Goal: Transaction & Acquisition: Book appointment/travel/reservation

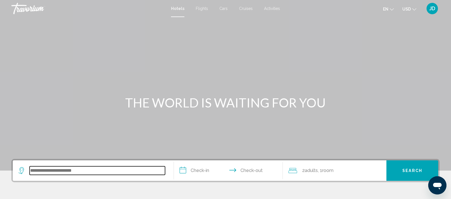
click at [66, 172] on input "Search widget" at bounding box center [97, 171] width 135 height 9
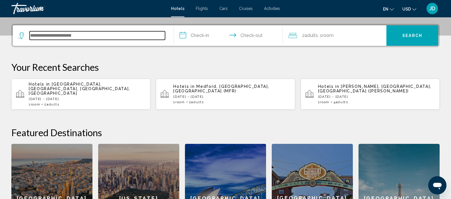
scroll to position [141, 0]
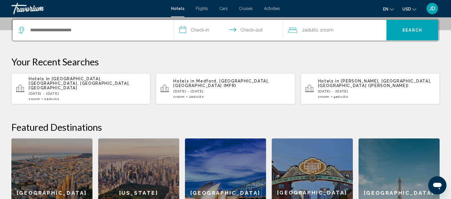
click at [75, 79] on span "[GEOGRAPHIC_DATA], [GEOGRAPHIC_DATA], [GEOGRAPHIC_DATA], [GEOGRAPHIC_DATA]" at bounding box center [79, 84] width 101 height 14
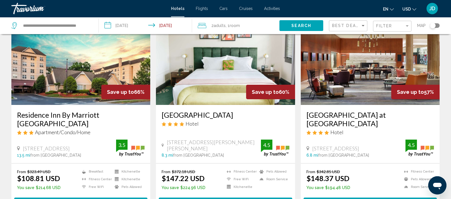
scroll to position [42, 0]
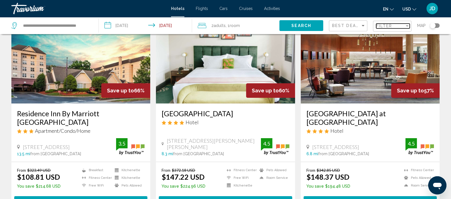
click at [401, 25] on div "Filter" at bounding box center [390, 26] width 28 height 5
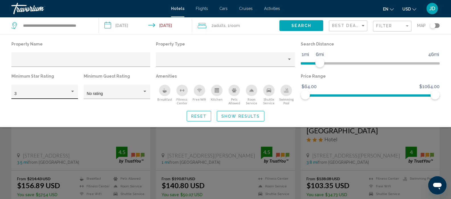
click at [69, 92] on div "3" at bounding box center [43, 94] width 56 height 5
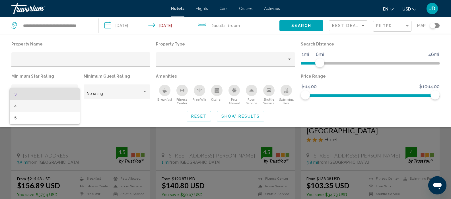
click at [15, 106] on span "4" at bounding box center [44, 106] width 61 height 12
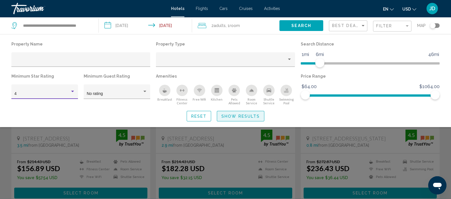
click at [241, 114] on span "Show Results" at bounding box center [240, 116] width 38 height 5
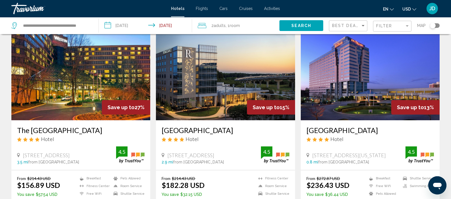
scroll to position [24, 0]
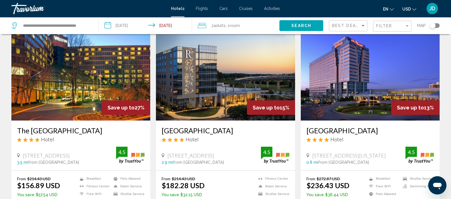
click at [74, 87] on img "Main content" at bounding box center [80, 75] width 139 height 91
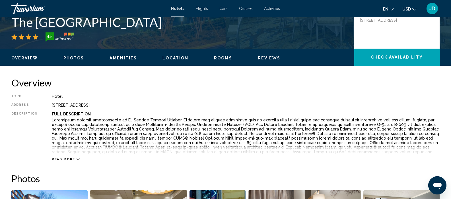
scroll to position [141, 0]
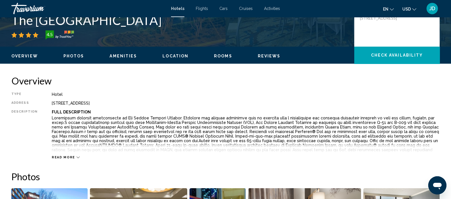
click at [77, 157] on icon "Main content" at bounding box center [78, 157] width 3 height 3
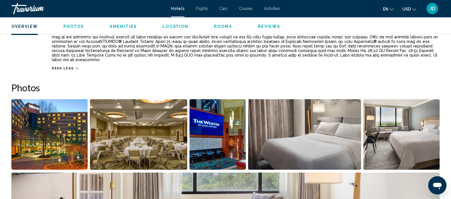
scroll to position [249, 0]
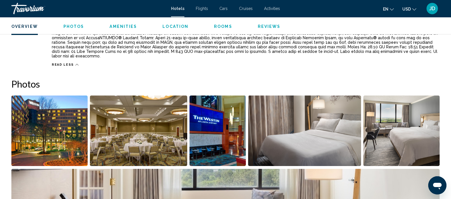
click at [44, 133] on img "Open full-screen image slider" at bounding box center [49, 131] width 76 height 71
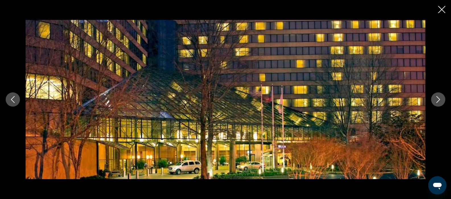
click at [437, 100] on icon "Next image" at bounding box center [438, 99] width 7 height 7
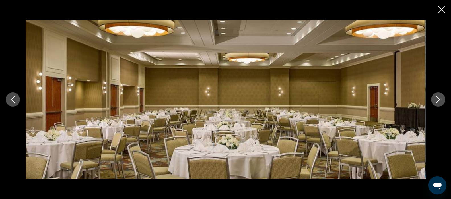
click at [437, 99] on icon "Next image" at bounding box center [438, 99] width 7 height 7
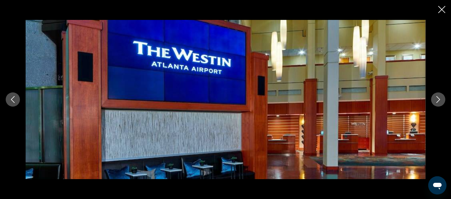
click at [439, 99] on icon "Next image" at bounding box center [439, 99] width 4 height 7
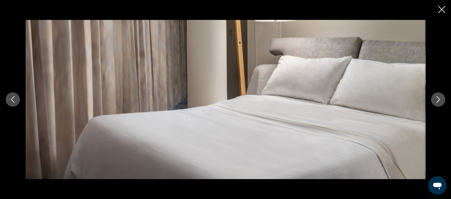
click at [437, 100] on icon "Next image" at bounding box center [438, 99] width 7 height 7
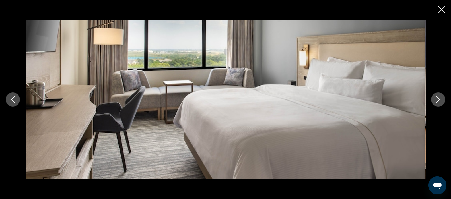
click at [440, 100] on icon "Next image" at bounding box center [438, 99] width 7 height 7
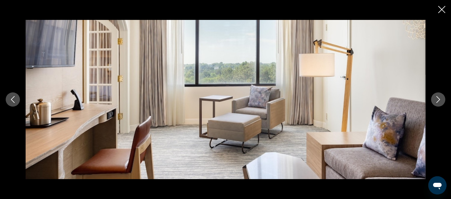
click at [439, 101] on icon "Next image" at bounding box center [438, 99] width 7 height 7
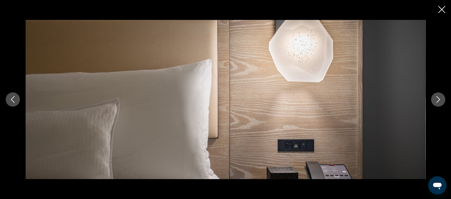
click at [438, 100] on icon "Next image" at bounding box center [438, 99] width 7 height 7
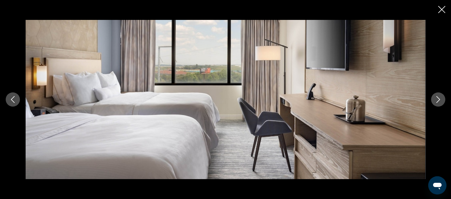
click at [437, 102] on icon "Next image" at bounding box center [439, 99] width 4 height 7
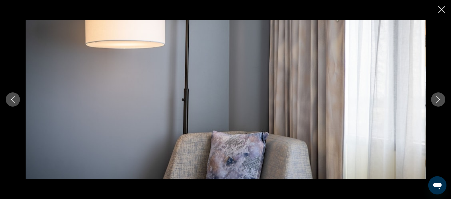
click at [436, 102] on icon "Next image" at bounding box center [438, 99] width 7 height 7
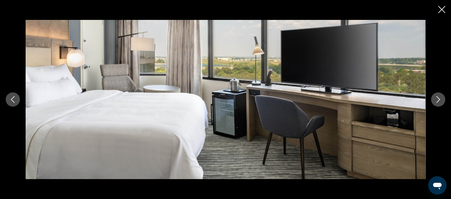
click at [438, 100] on icon "Next image" at bounding box center [438, 99] width 7 height 7
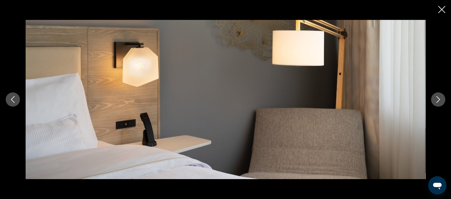
click at [440, 101] on icon "Next image" at bounding box center [438, 99] width 7 height 7
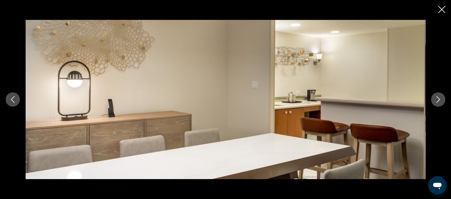
click at [438, 100] on icon "Next image" at bounding box center [438, 99] width 7 height 7
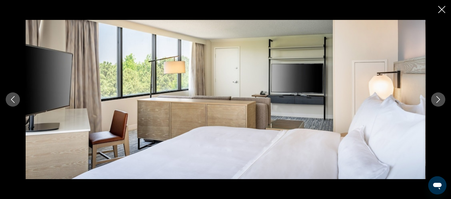
click at [437, 101] on icon "Next image" at bounding box center [438, 99] width 7 height 7
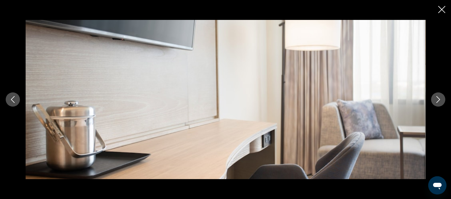
click at [438, 100] on icon "Next image" at bounding box center [438, 99] width 7 height 7
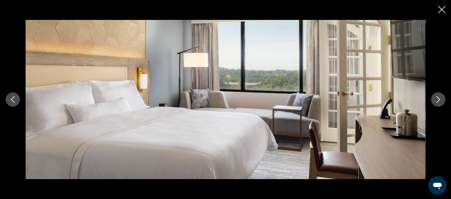
click at [438, 100] on icon "Next image" at bounding box center [438, 99] width 7 height 7
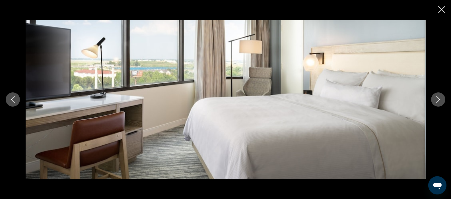
click at [438, 100] on icon "Next image" at bounding box center [438, 99] width 7 height 7
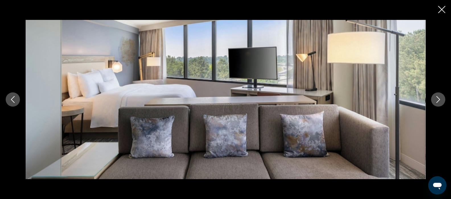
click at [438, 100] on icon "Next image" at bounding box center [438, 99] width 7 height 7
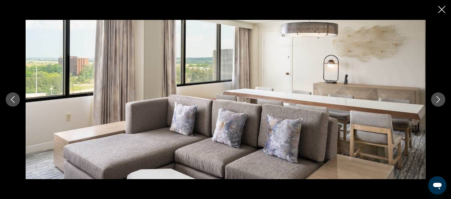
click at [437, 102] on icon "Next image" at bounding box center [439, 99] width 4 height 7
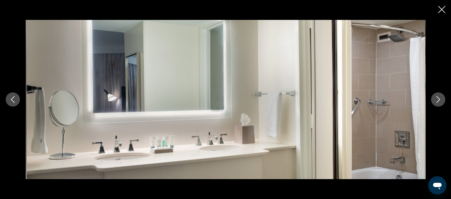
click at [437, 102] on icon "Next image" at bounding box center [439, 99] width 4 height 7
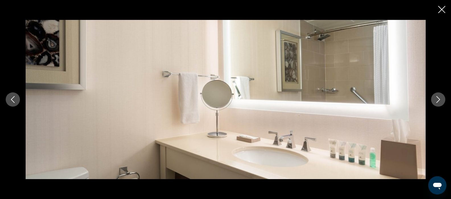
click at [438, 102] on icon "Next image" at bounding box center [438, 99] width 7 height 7
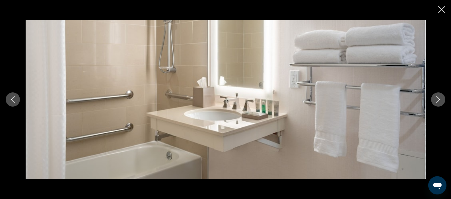
click at [438, 104] on button "Next image" at bounding box center [438, 100] width 14 height 14
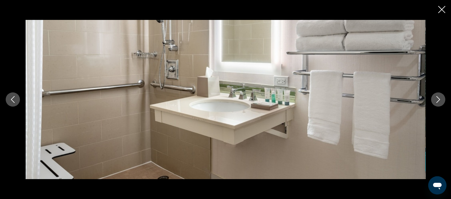
click at [439, 102] on icon "Next image" at bounding box center [438, 99] width 7 height 7
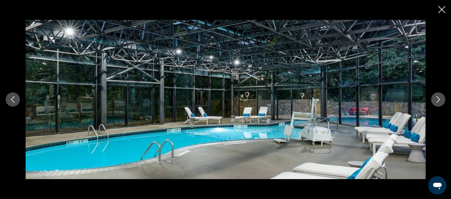
click at [438, 102] on icon "Next image" at bounding box center [438, 99] width 7 height 7
click at [439, 102] on icon "Next image" at bounding box center [438, 99] width 7 height 7
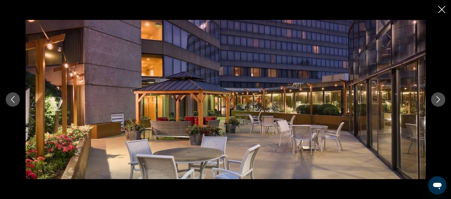
click at [439, 102] on icon "Next image" at bounding box center [438, 99] width 7 height 7
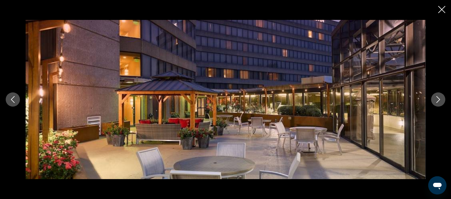
click at [443, 13] on icon "Close slideshow" at bounding box center [441, 9] width 7 height 7
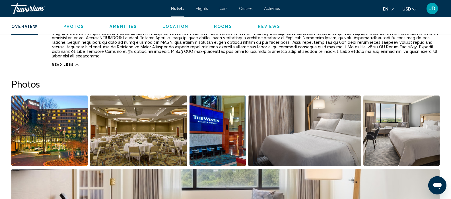
click at [118, 28] on span "Amenities" at bounding box center [123, 26] width 27 height 5
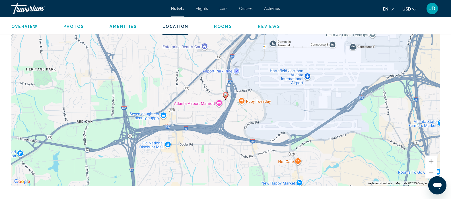
scroll to position [573, 0]
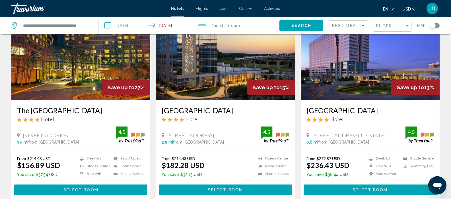
scroll to position [50, 0]
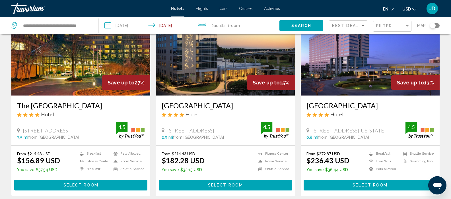
click at [206, 62] on img "Main content" at bounding box center [225, 50] width 139 height 91
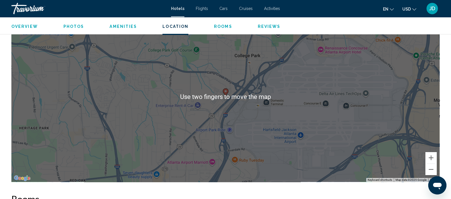
scroll to position [562, 0]
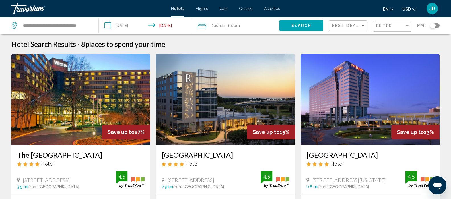
click at [340, 97] on img "Main content" at bounding box center [370, 99] width 139 height 91
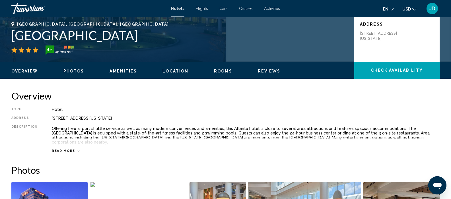
scroll to position [126, 0]
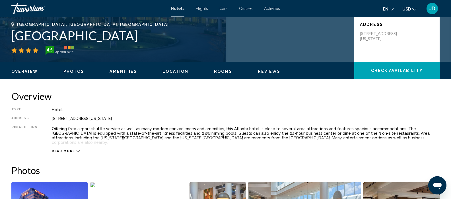
click at [77, 150] on icon "Main content" at bounding box center [78, 151] width 3 height 3
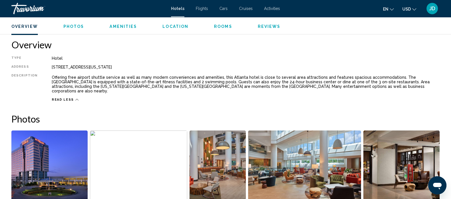
scroll to position [180, 0]
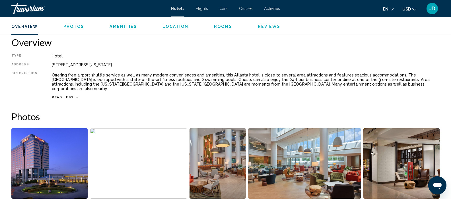
click at [50, 160] on img "Open full-screen image slider" at bounding box center [49, 163] width 76 height 71
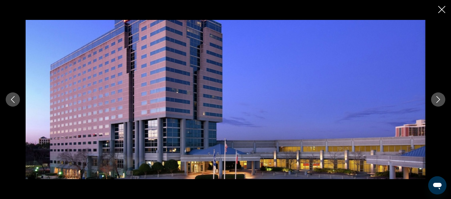
scroll to position [235, 0]
click at [432, 101] on button "Next image" at bounding box center [438, 100] width 14 height 14
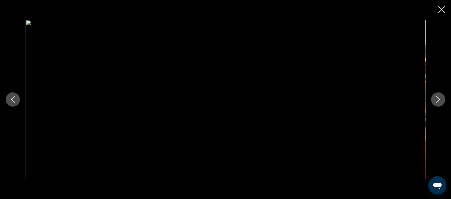
click at [436, 104] on button "Next image" at bounding box center [438, 100] width 14 height 14
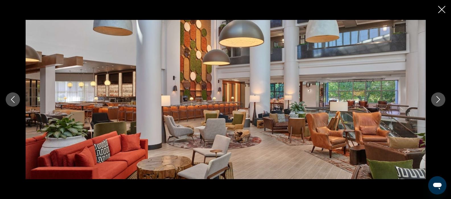
click at [439, 100] on icon "Next image" at bounding box center [438, 99] width 7 height 7
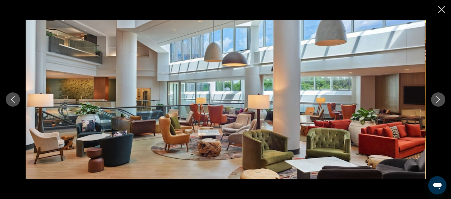
click at [439, 102] on icon "Next image" at bounding box center [438, 99] width 7 height 7
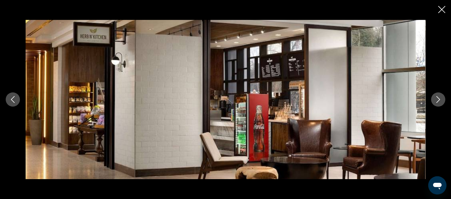
click at [439, 101] on icon "Next image" at bounding box center [438, 99] width 7 height 7
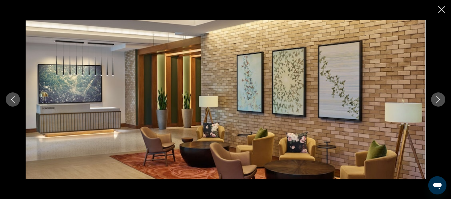
click at [437, 98] on icon "Next image" at bounding box center [438, 99] width 7 height 7
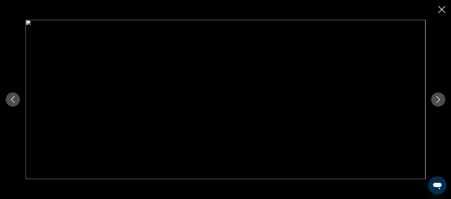
click at [436, 102] on icon "Next image" at bounding box center [438, 99] width 7 height 7
click at [438, 102] on icon "Next image" at bounding box center [438, 99] width 7 height 7
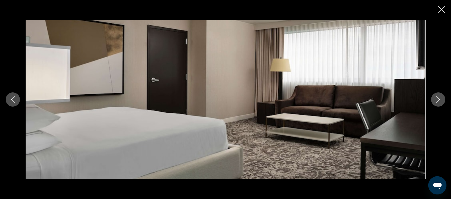
click at [438, 97] on icon "Next image" at bounding box center [439, 99] width 4 height 7
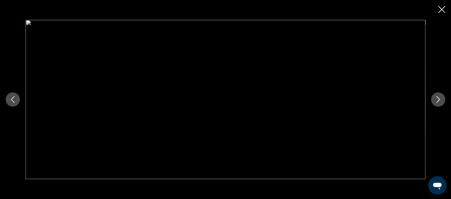
click at [440, 100] on icon "Next image" at bounding box center [438, 99] width 7 height 7
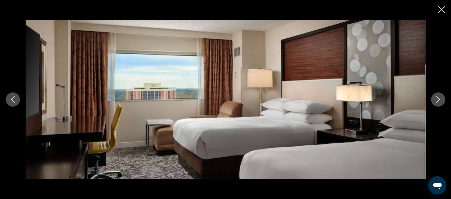
click at [438, 100] on icon "Next image" at bounding box center [438, 99] width 7 height 7
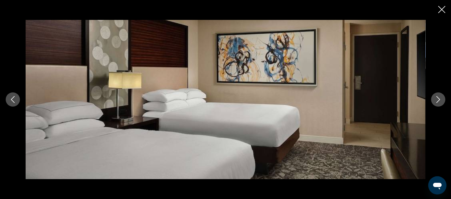
click at [440, 98] on icon "Next image" at bounding box center [438, 99] width 7 height 7
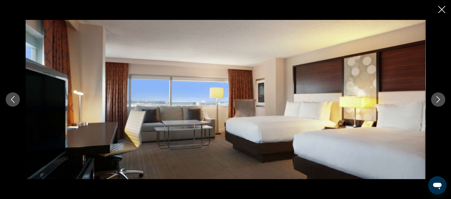
click at [438, 98] on icon "Next image" at bounding box center [438, 99] width 7 height 7
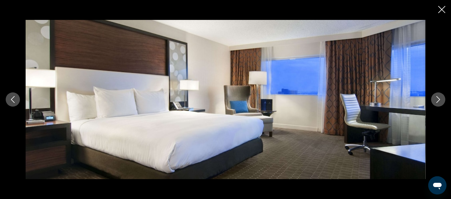
click at [440, 100] on icon "Next image" at bounding box center [438, 99] width 7 height 7
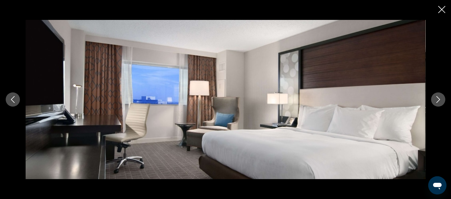
click at [438, 100] on icon "Next image" at bounding box center [438, 99] width 7 height 7
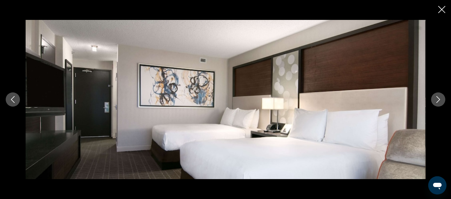
click at [443, 98] on button "Next image" at bounding box center [438, 100] width 14 height 14
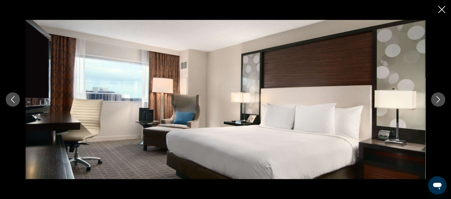
click at [438, 100] on icon "Next image" at bounding box center [438, 99] width 7 height 7
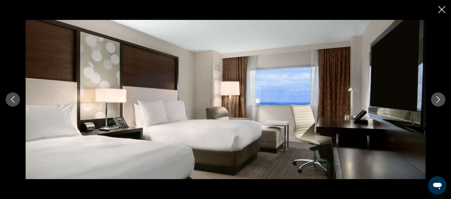
click at [436, 102] on icon "Next image" at bounding box center [438, 99] width 7 height 7
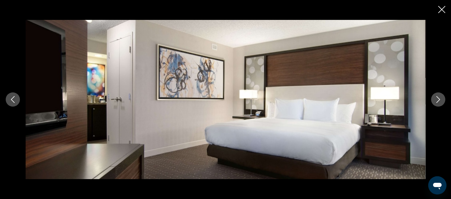
click at [440, 99] on icon "Next image" at bounding box center [439, 99] width 4 height 7
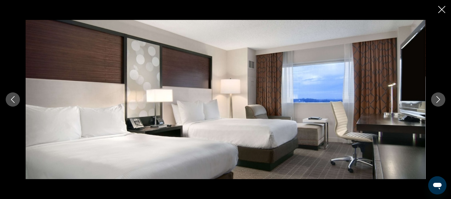
click at [438, 99] on icon "Next image" at bounding box center [438, 99] width 7 height 7
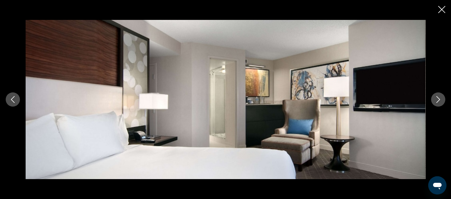
click at [443, 98] on button "Next image" at bounding box center [438, 100] width 14 height 14
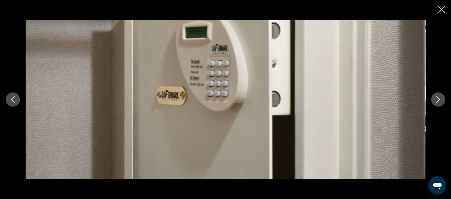
click at [439, 104] on button "Next image" at bounding box center [438, 100] width 14 height 14
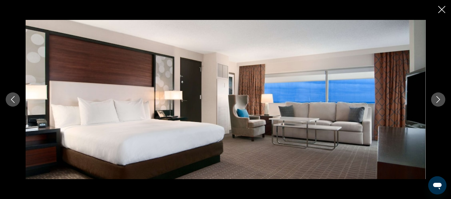
click at [437, 100] on icon "Next image" at bounding box center [438, 99] width 7 height 7
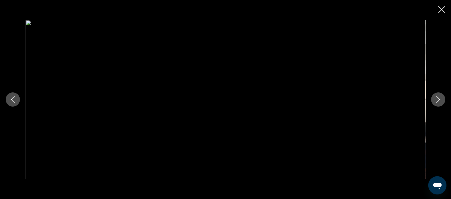
click at [438, 100] on icon "Next image" at bounding box center [438, 99] width 7 height 7
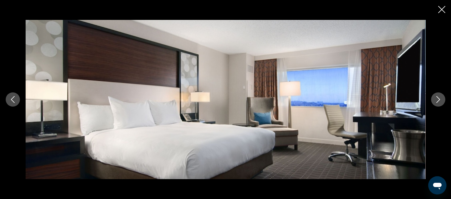
click at [437, 102] on icon "Next image" at bounding box center [438, 99] width 7 height 7
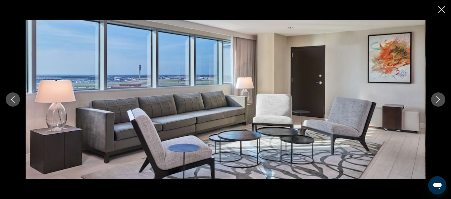
click at [441, 12] on icon "Close slideshow" at bounding box center [441, 9] width 7 height 7
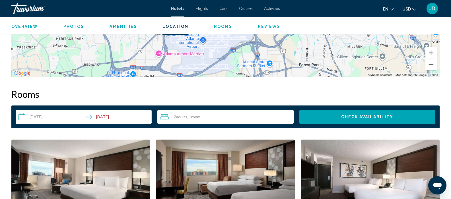
scroll to position [640, 0]
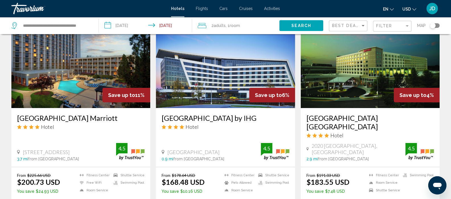
scroll to position [243, 0]
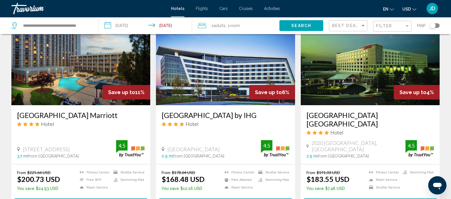
click at [212, 87] on img "Main content" at bounding box center [225, 59] width 139 height 91
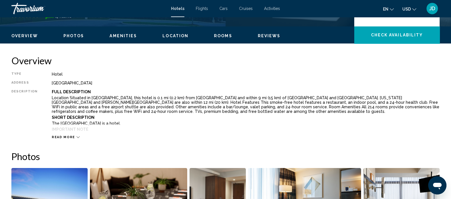
scroll to position [163, 0]
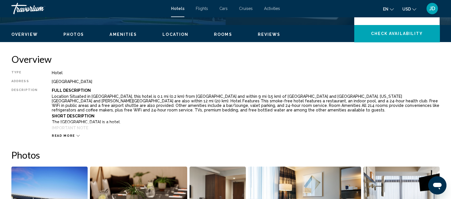
click at [77, 135] on icon "Main content" at bounding box center [78, 135] width 3 height 3
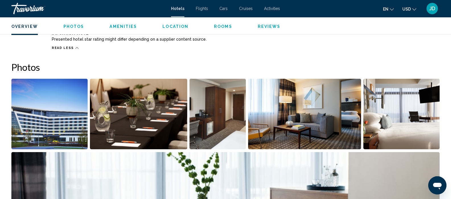
scroll to position [260, 0]
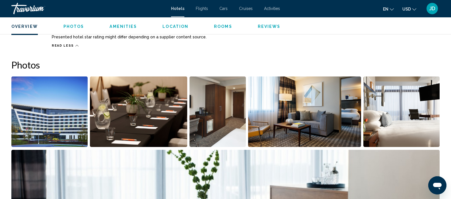
click at [59, 107] on img "Open full-screen image slider" at bounding box center [49, 112] width 76 height 71
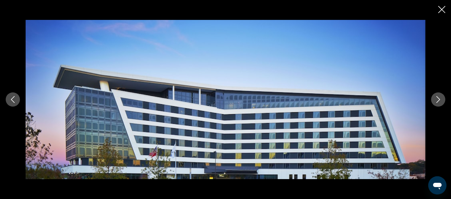
click at [433, 100] on button "Next image" at bounding box center [438, 100] width 14 height 14
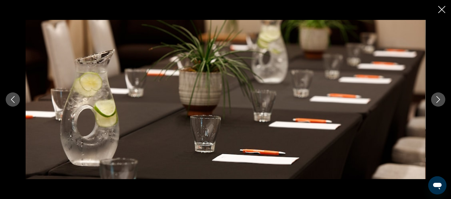
click at [437, 98] on icon "Next image" at bounding box center [438, 99] width 7 height 7
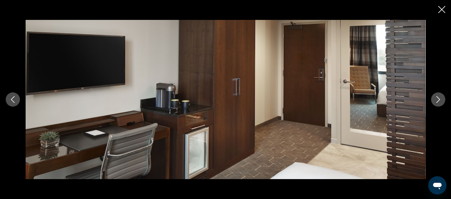
click at [439, 96] on icon "Next image" at bounding box center [438, 99] width 7 height 7
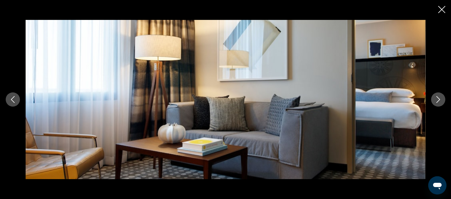
click at [439, 100] on icon "Next image" at bounding box center [439, 99] width 4 height 7
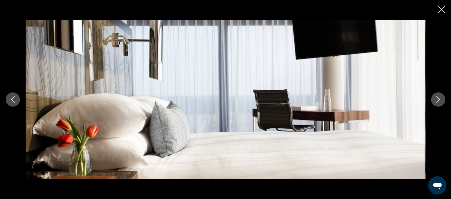
click at [438, 99] on icon "Next image" at bounding box center [438, 99] width 7 height 7
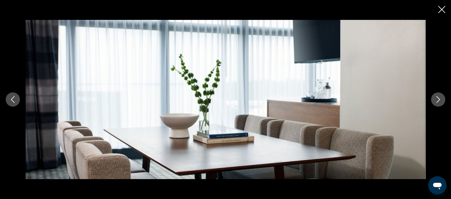
click at [438, 100] on icon "Next image" at bounding box center [438, 99] width 7 height 7
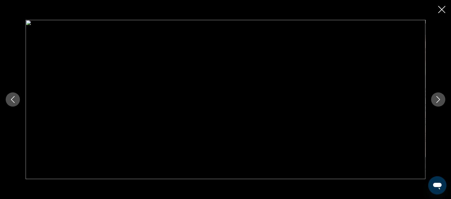
click at [439, 98] on icon "Next image" at bounding box center [438, 99] width 7 height 7
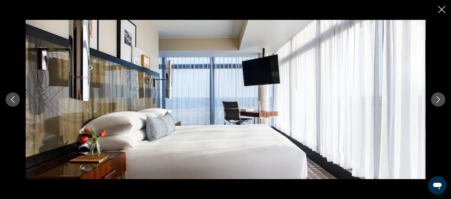
click at [437, 102] on icon "Next image" at bounding box center [438, 99] width 7 height 7
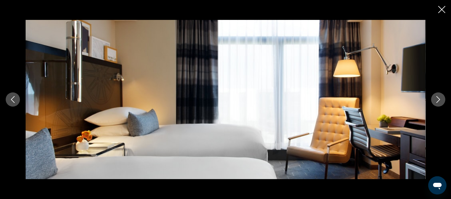
click at [438, 97] on icon "Next image" at bounding box center [438, 99] width 7 height 7
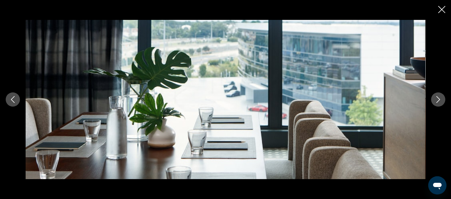
click at [443, 7] on icon "Close slideshow" at bounding box center [441, 9] width 7 height 7
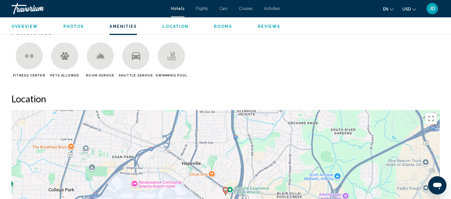
scroll to position [469, 0]
click at [266, 26] on span "Reviews" at bounding box center [269, 26] width 23 height 5
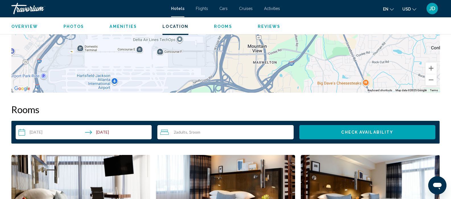
scroll to position [658, 0]
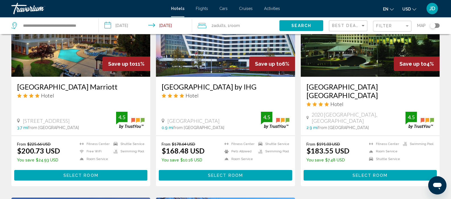
scroll to position [272, 0]
click at [342, 69] on img "Main content" at bounding box center [370, 31] width 139 height 91
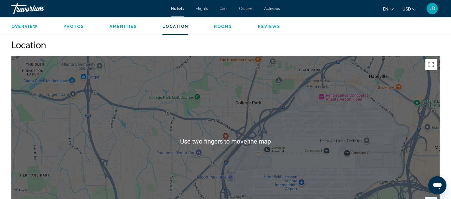
scroll to position [520, 0]
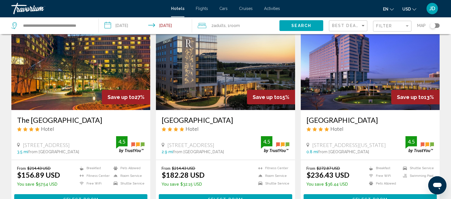
scroll to position [35, 0]
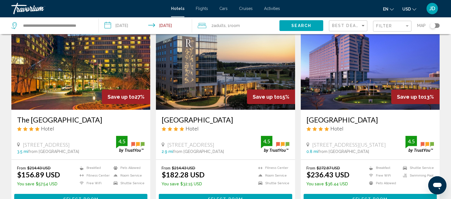
click at [408, 29] on div "Filter" at bounding box center [393, 26] width 34 height 11
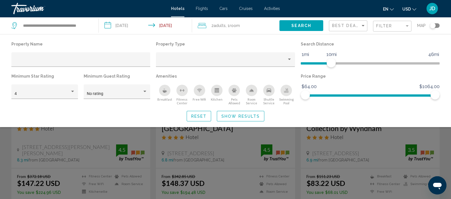
click at [238, 117] on span "Show Results" at bounding box center [240, 116] width 38 height 5
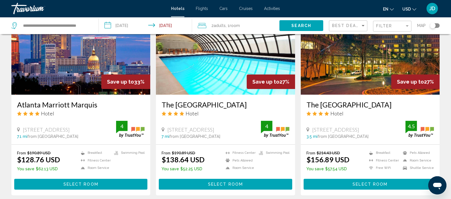
scroll to position [263, 0]
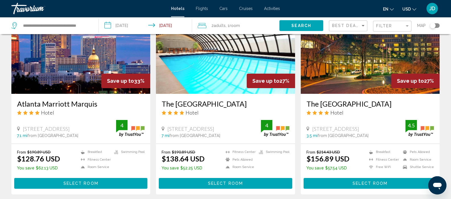
click at [354, 75] on img "Main content" at bounding box center [370, 48] width 139 height 91
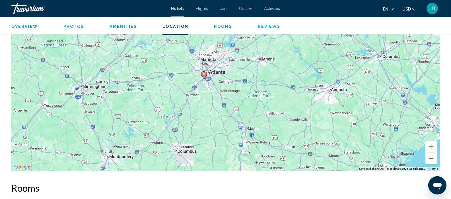
scroll to position [573, 0]
